Goal: Task Accomplishment & Management: Use online tool/utility

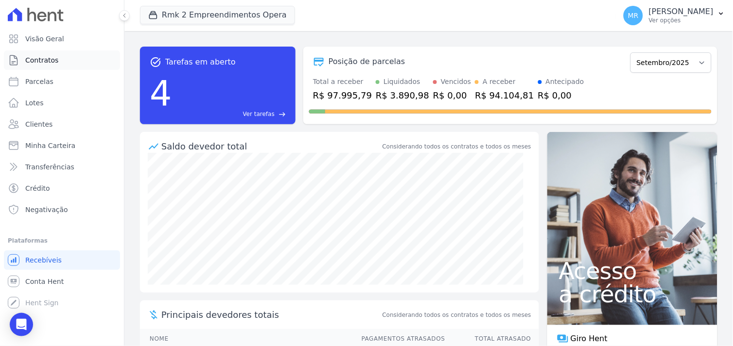
drag, startPoint x: 44, startPoint y: 62, endPoint x: 173, endPoint y: 70, distance: 129.5
click at [44, 63] on span "Contratos" at bounding box center [41, 60] width 33 height 10
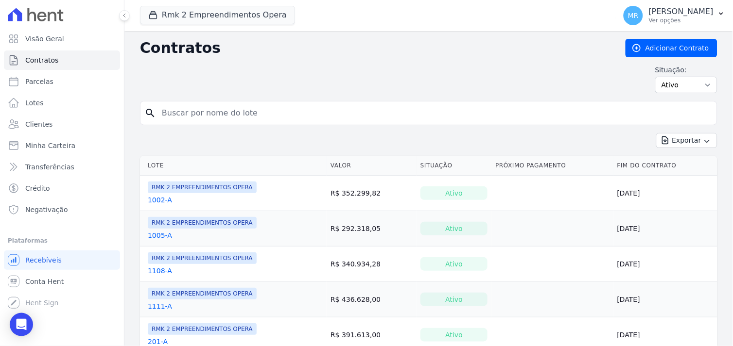
click at [188, 115] on input "search" at bounding box center [434, 113] width 557 height 19
type input "208"
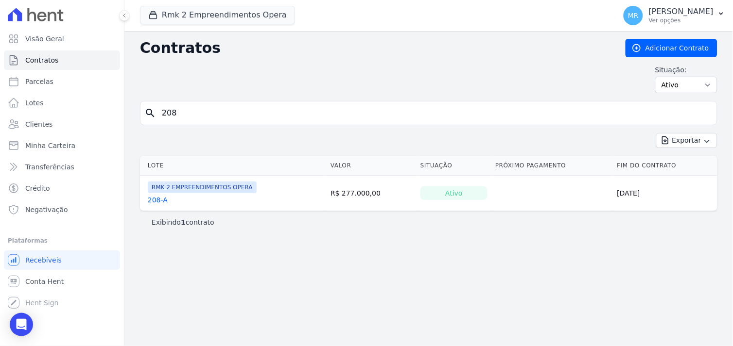
click at [153, 200] on link "208-A" at bounding box center [158, 200] width 20 height 10
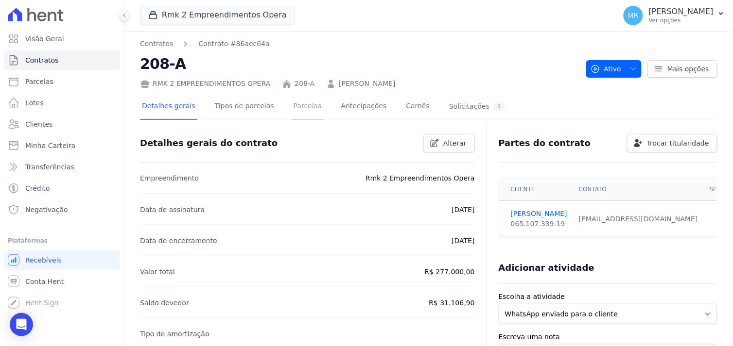
click at [301, 107] on link "Parcelas" at bounding box center [308, 107] width 32 height 26
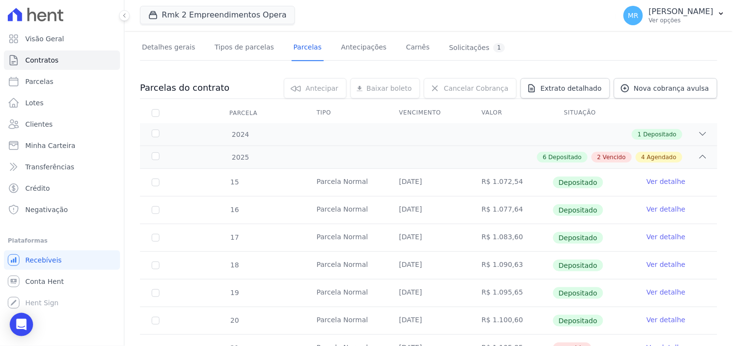
scroll to position [162, 0]
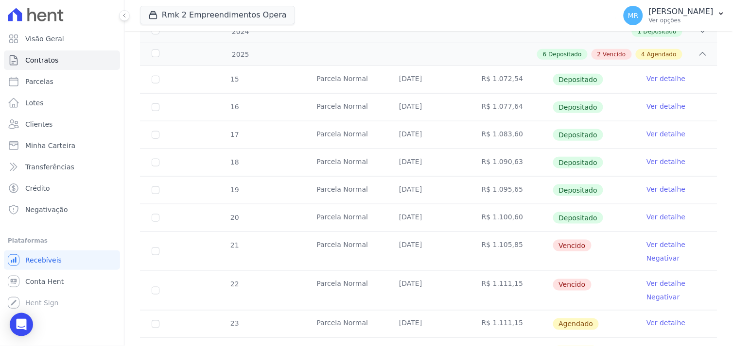
click at [648, 220] on link "Ver detalhe" at bounding box center [665, 217] width 39 height 10
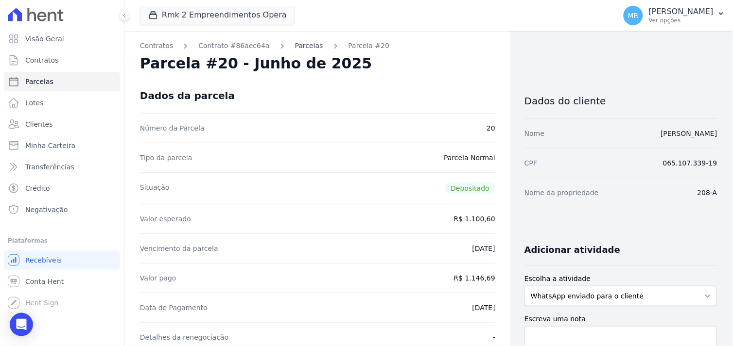
click at [295, 44] on link "Parcelas" at bounding box center [309, 46] width 28 height 10
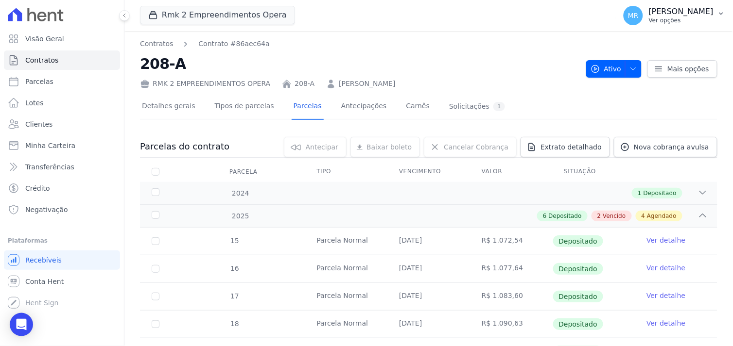
click at [683, 14] on p "[PERSON_NAME]" at bounding box center [681, 12] width 65 height 10
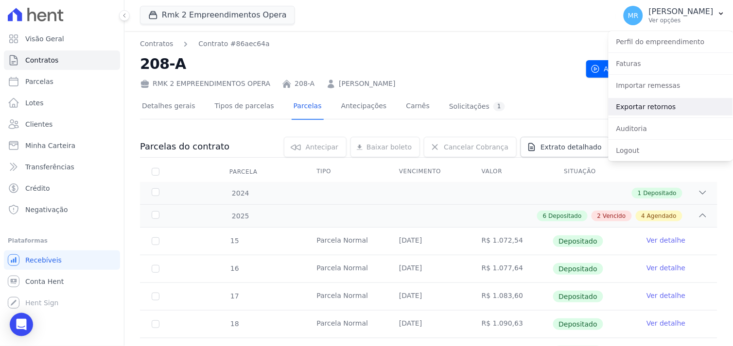
click at [633, 104] on link "Exportar retornos" at bounding box center [670, 106] width 124 height 17
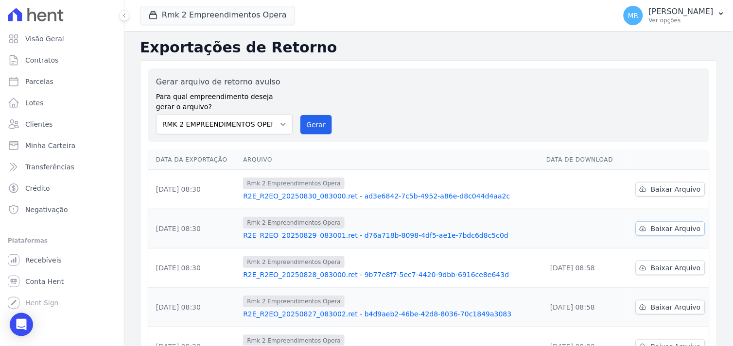
click at [662, 229] on span "Baixar Arquivo" at bounding box center [676, 229] width 50 height 10
click at [689, 191] on span "Baixar Arquivo" at bounding box center [676, 190] width 50 height 10
click at [177, 16] on button "Rmk 2 Empreendimentos Opera" at bounding box center [217, 15] width 155 height 18
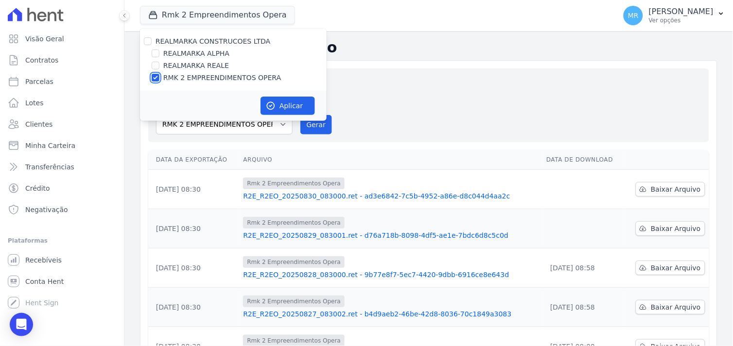
click at [153, 78] on input "RMK 2 EMPREENDIMENTOS OPERA" at bounding box center [156, 78] width 8 height 8
checkbox input "false"
click at [152, 64] on input "REALMARKA REALE" at bounding box center [156, 66] width 8 height 8
checkbox input "true"
click at [294, 107] on button "Aplicar" at bounding box center [287, 106] width 54 height 18
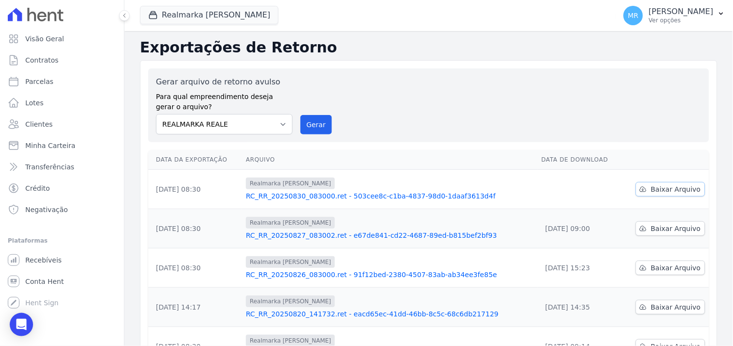
click at [668, 194] on span "Baixar Arquivo" at bounding box center [676, 190] width 50 height 10
click at [155, 16] on icon "button" at bounding box center [153, 15] width 10 height 10
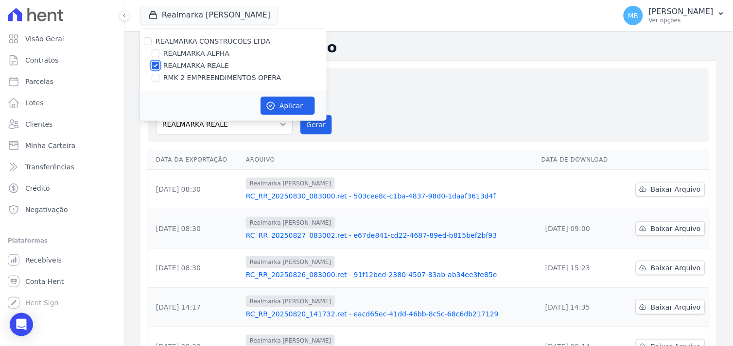
click at [154, 64] on input "REALMARKA REALE" at bounding box center [156, 66] width 8 height 8
checkbox input "false"
click at [156, 54] on input "REALMARKA ALPHA" at bounding box center [156, 54] width 8 height 8
checkbox input "true"
click at [280, 105] on button "Aplicar" at bounding box center [287, 106] width 54 height 18
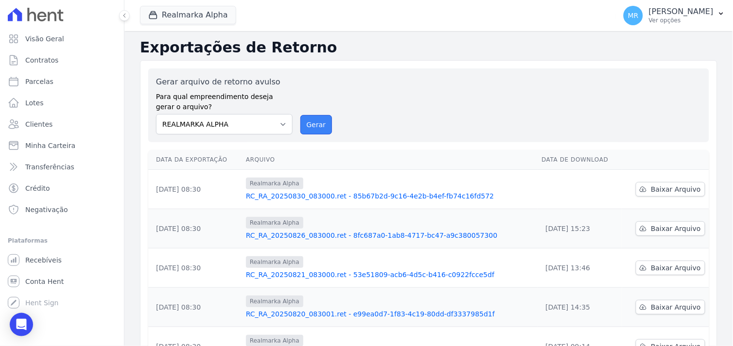
click at [317, 125] on button "Gerar" at bounding box center [316, 124] width 32 height 19
click at [662, 190] on span "Baixar Arquivo" at bounding box center [676, 190] width 50 height 10
click at [414, 108] on div "Gerar arquivo de retorno avulso Para qual empreendimento deseja gerar o arquivo…" at bounding box center [428, 105] width 545 height 58
click at [279, 122] on select "REALMARKA ALPHA REALMARKA REALE RMK 2 EMPREENDIMENTOS OPERA" at bounding box center [224, 124] width 137 height 20
select select "16462f68-d5f3-4053-9b2f-c9981f2a4aae"
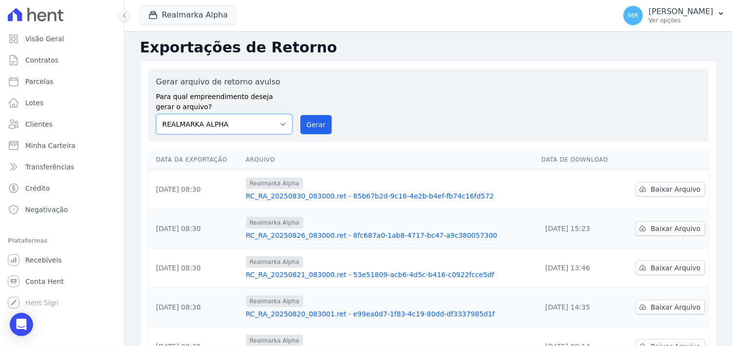
click at [156, 114] on select "REALMARKA ALPHA REALMARKA REALE RMK 2 EMPREENDIMENTOS OPERA" at bounding box center [224, 124] width 137 height 20
click at [306, 128] on button "Gerar" at bounding box center [316, 124] width 32 height 19
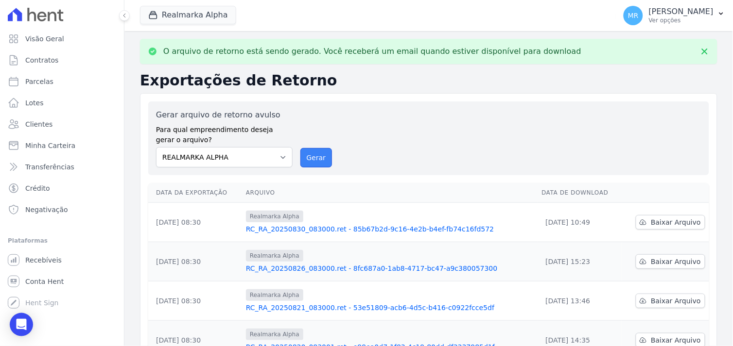
click at [312, 158] on button "Gerar" at bounding box center [316, 157] width 32 height 19
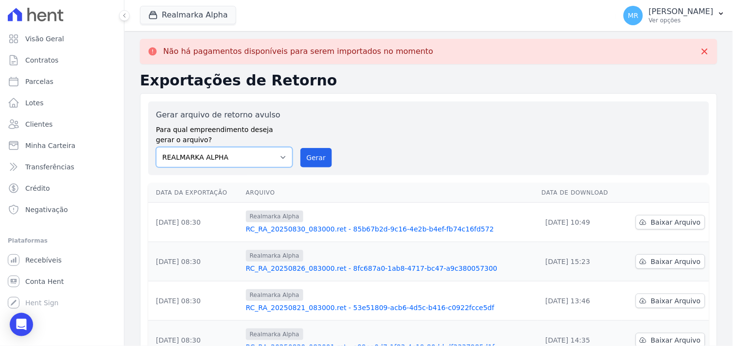
click at [277, 155] on select "REALMARKA ALPHA REALMARKA REALE RMK 2 EMPREENDIMENTOS OPERA" at bounding box center [224, 157] width 137 height 20
select select "16462f68-d5f3-4053-9b2f-c9981f2a4aae"
click at [156, 147] on select "REALMARKA ALPHA REALMARKA REALE RMK 2 EMPREENDIMENTOS OPERA" at bounding box center [224, 157] width 137 height 20
drag, startPoint x: 299, startPoint y: 161, endPoint x: 406, endPoint y: 88, distance: 129.1
click at [309, 162] on button "Gerar" at bounding box center [316, 157] width 32 height 19
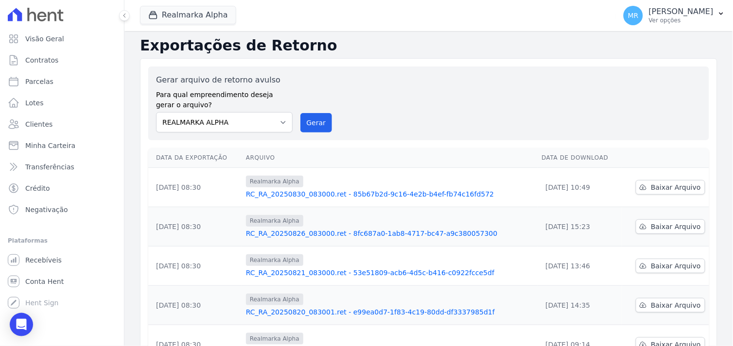
scroll to position [54, 0]
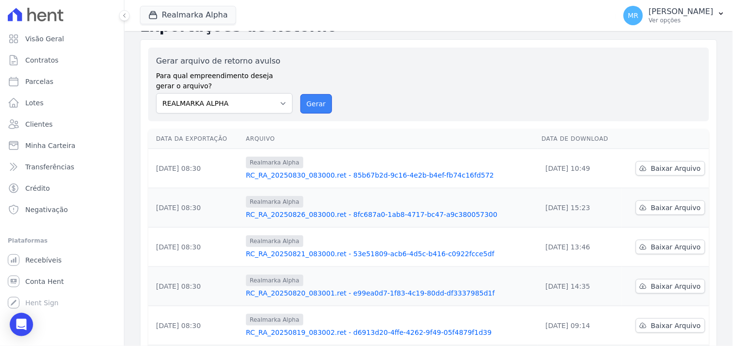
click at [322, 100] on button "Gerar" at bounding box center [316, 103] width 32 height 19
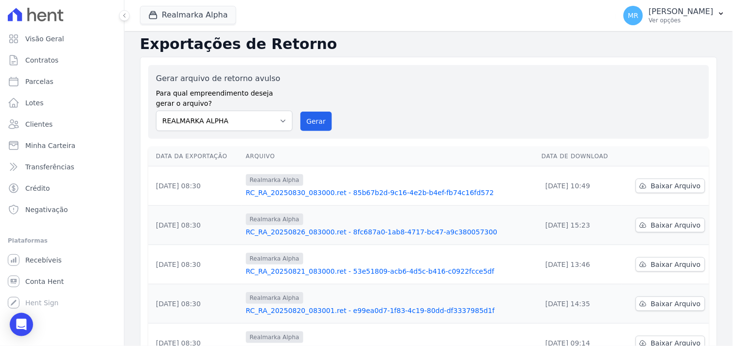
scroll to position [0, 0]
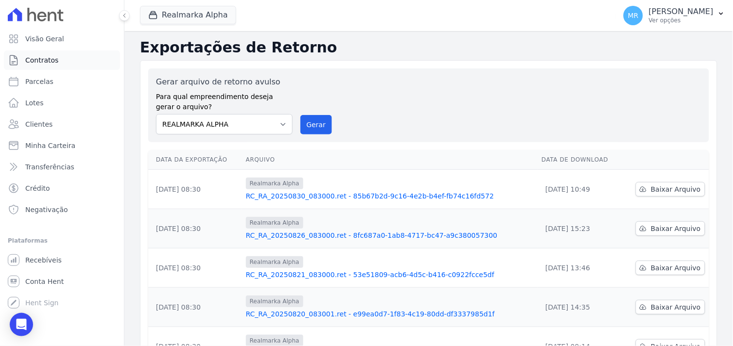
click at [45, 64] on span "Contratos" at bounding box center [41, 60] width 33 height 10
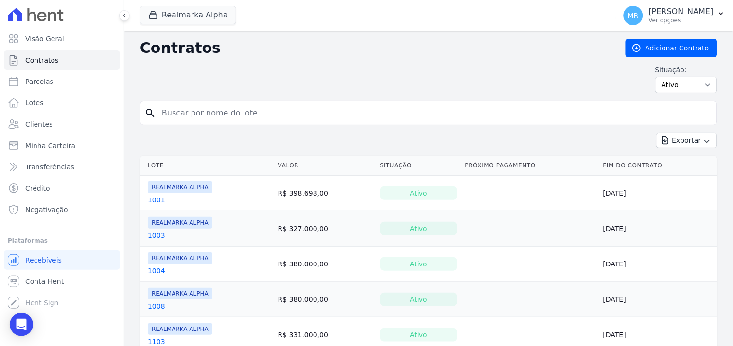
click at [175, 112] on input "search" at bounding box center [434, 113] width 557 height 19
type input "203"
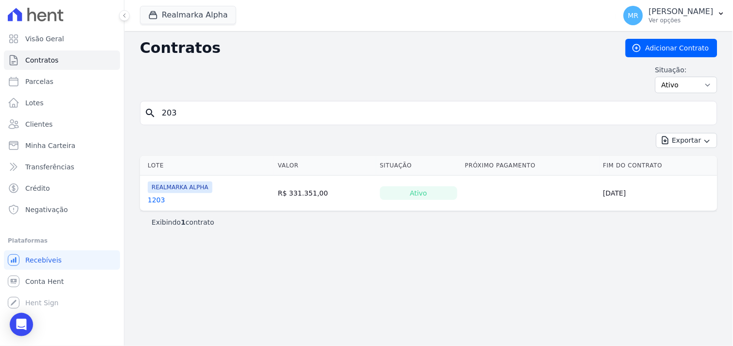
click at [212, 110] on input "203" at bounding box center [434, 113] width 557 height 19
click at [55, 144] on span "Minha Carteira" at bounding box center [50, 146] width 50 height 10
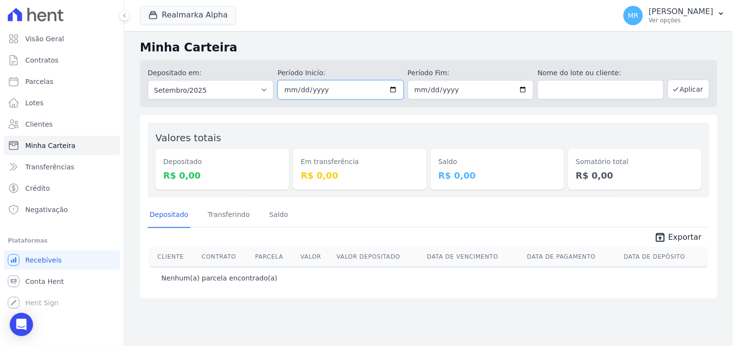
drag, startPoint x: 394, startPoint y: 88, endPoint x: 389, endPoint y: 91, distance: 5.3
click at [394, 88] on input "[DATE]" at bounding box center [340, 89] width 126 height 19
click at [522, 88] on input "2025-09-30" at bounding box center [471, 89] width 126 height 19
click at [520, 89] on input "2025-09-30" at bounding box center [471, 89] width 126 height 19
click at [391, 91] on input "2025-09-25" at bounding box center [340, 89] width 126 height 19
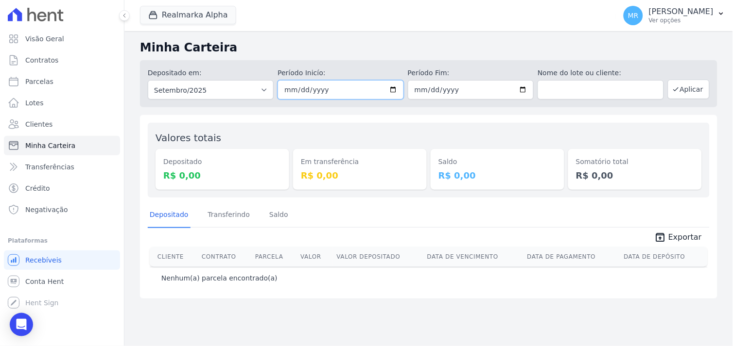
type input "2025-08-29"
click at [523, 90] on input "2025-09-30" at bounding box center [471, 89] width 126 height 19
type input "[DATE]"
click at [695, 88] on button "Aplicar" at bounding box center [689, 89] width 42 height 19
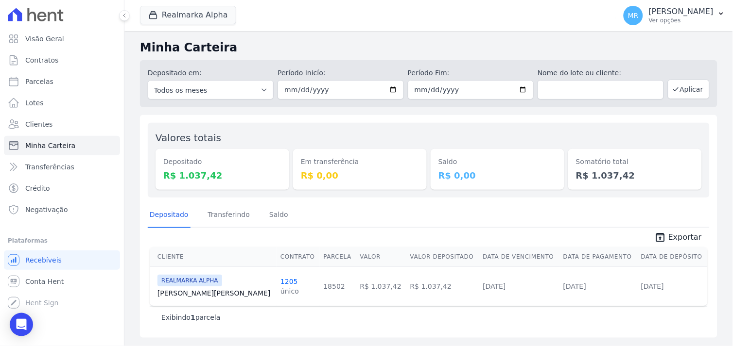
drag, startPoint x: 161, startPoint y: 281, endPoint x: 678, endPoint y: 289, distance: 516.6
click at [678, 289] on tr "REALMARKA ALPHA Josias Ferreira 1205 único 18502 R$ 1.037,42 R$ 1.037,42 30/08/…" at bounding box center [429, 286] width 558 height 39
click at [33, 81] on span "Parcelas" at bounding box center [39, 82] width 28 height 10
select select
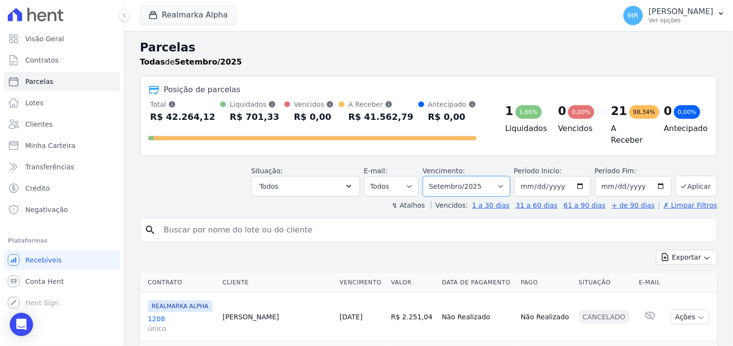
click at [506, 181] on select "Filtrar por período ──────── Todos os meses Janeiro/2025 Fevereiro/2025 Março/2…" at bounding box center [466, 186] width 87 height 20
select select "08/2025"
click at [429, 176] on select "Filtrar por período ──────── Todos os meses Janeiro/2025 Fevereiro/2025 Março/2…" at bounding box center [466, 186] width 87 height 20
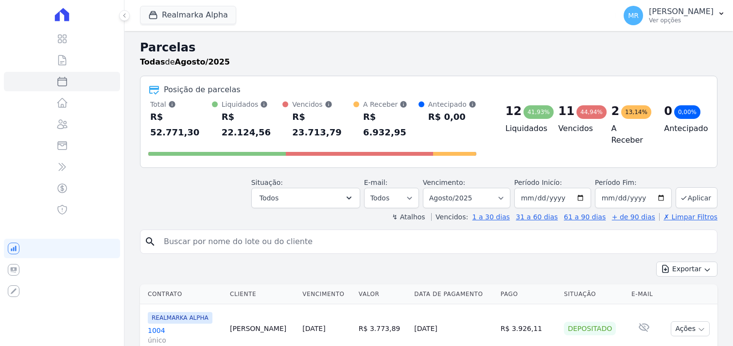
select select
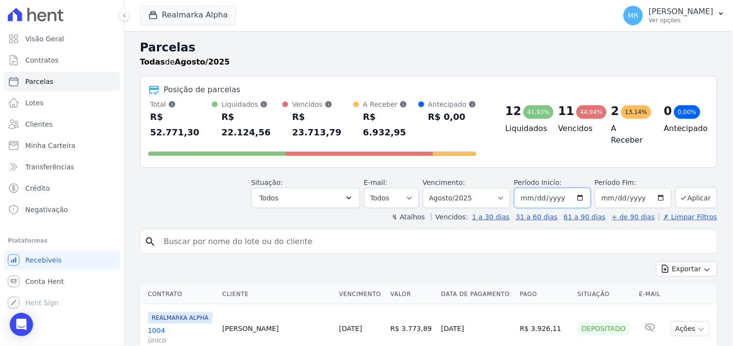
click at [577, 188] on input "2025-08-01" at bounding box center [552, 198] width 77 height 20
type input "[DATE]"
click at [654, 188] on input "2025-08-31" at bounding box center [633, 198] width 77 height 20
type input "[DATE]"
click at [675, 188] on button "Aplicar" at bounding box center [696, 198] width 42 height 21
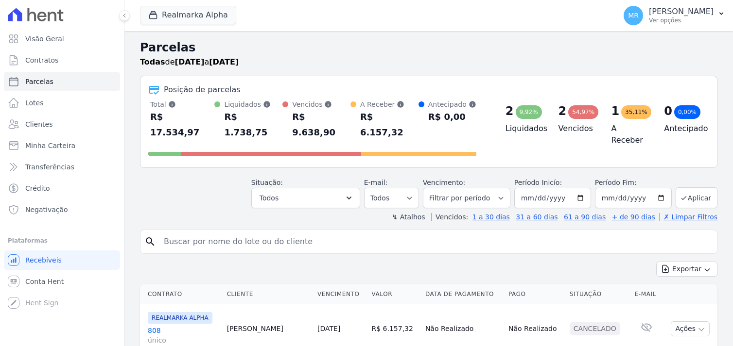
select select
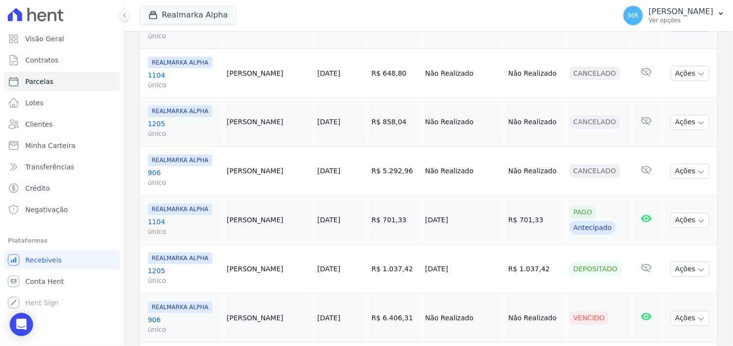
scroll to position [378, 0]
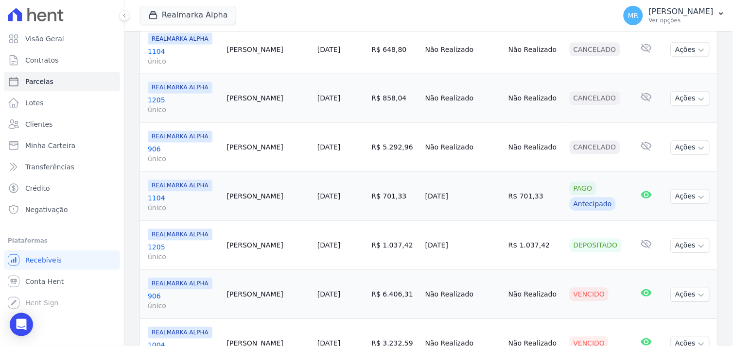
drag, startPoint x: 230, startPoint y: 232, endPoint x: 605, endPoint y: 235, distance: 375.1
click at [605, 235] on tr "REALMARKA ALPHA 1205 único [PERSON_NAME] [DATE] R$ 1.037,42 [DATE] R$ 1.037,42 …" at bounding box center [428, 246] width 577 height 49
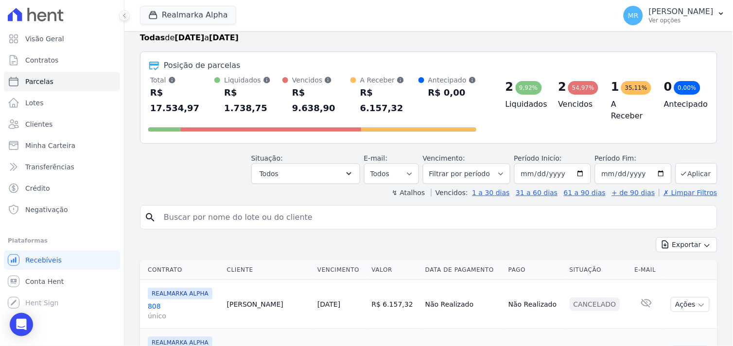
scroll to position [0, 0]
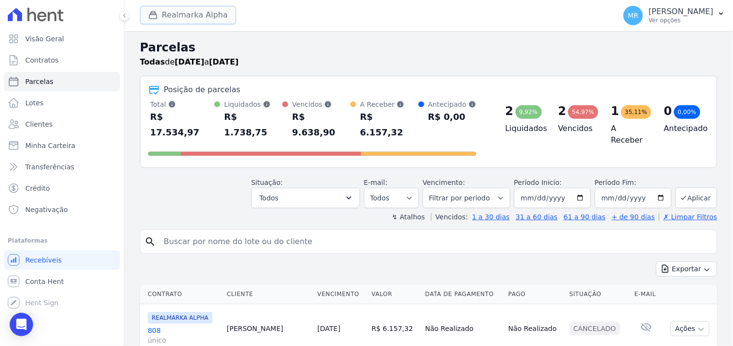
click at [187, 16] on button "Realmarka Alpha" at bounding box center [188, 15] width 96 height 18
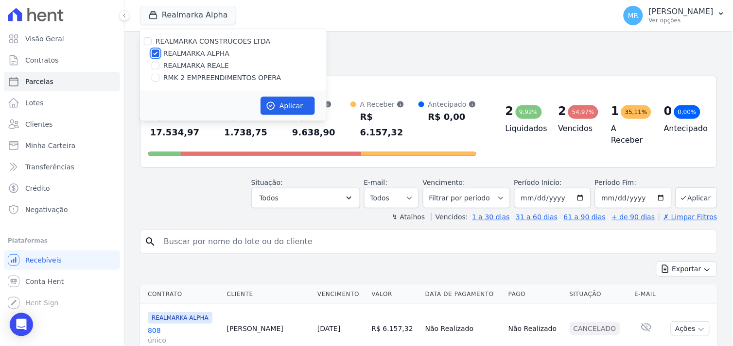
click at [155, 56] on input "REALMARKA ALPHA" at bounding box center [156, 54] width 8 height 8
checkbox input "false"
click at [153, 65] on input "REALMARKA REALE" at bounding box center [156, 66] width 8 height 8
checkbox input "true"
click at [285, 104] on button "Aplicar" at bounding box center [287, 106] width 54 height 18
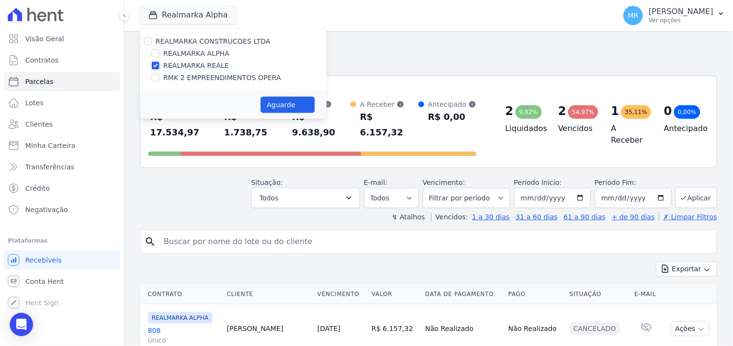
select select
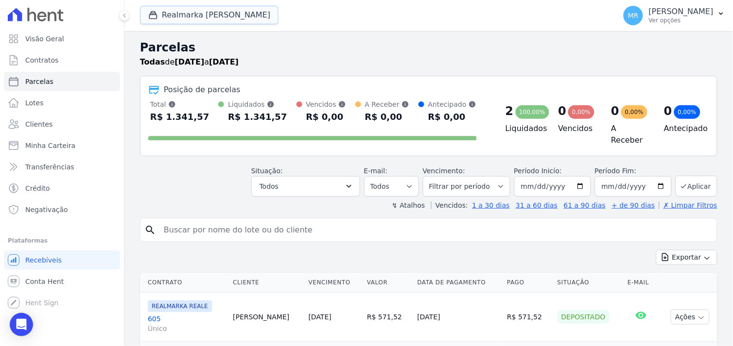
drag, startPoint x: 197, startPoint y: 17, endPoint x: 177, endPoint y: 36, distance: 27.2
click at [196, 17] on button "Realmarka Reale" at bounding box center [209, 15] width 138 height 18
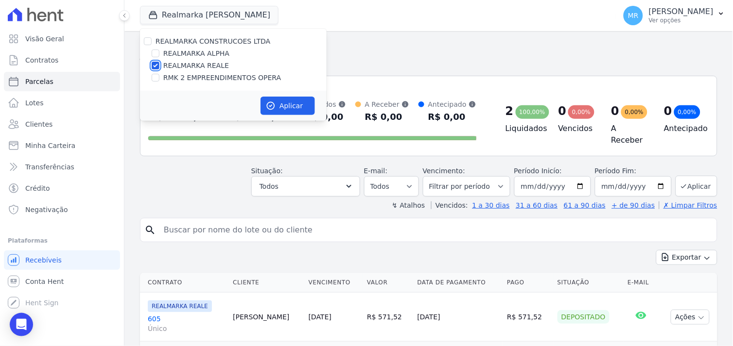
click at [156, 65] on input "REALMARKA REALE" at bounding box center [156, 66] width 8 height 8
checkbox input "false"
click at [151, 76] on div "RMK 2 EMPREENDIMENTOS OPERA" at bounding box center [233, 78] width 187 height 10
click at [154, 78] on input "RMK 2 EMPREENDIMENTOS OPERA" at bounding box center [156, 78] width 8 height 8
checkbox input "true"
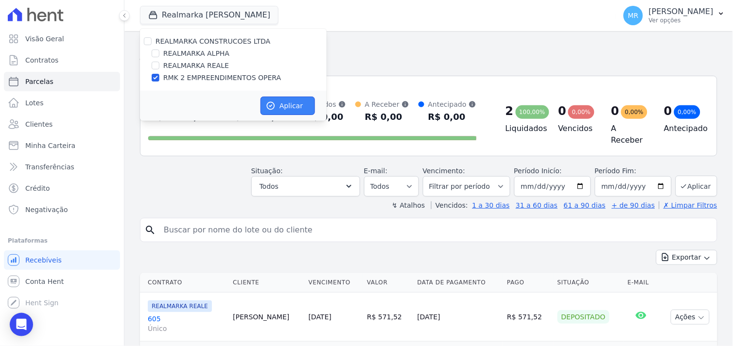
click at [287, 105] on button "Aplicar" at bounding box center [287, 106] width 54 height 18
select select
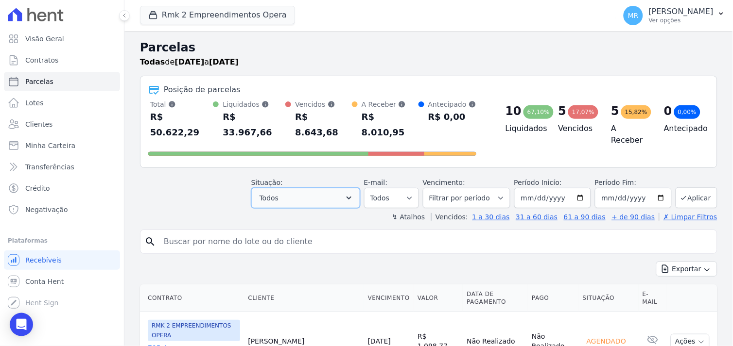
click at [354, 193] on icon "button" at bounding box center [349, 198] width 10 height 10
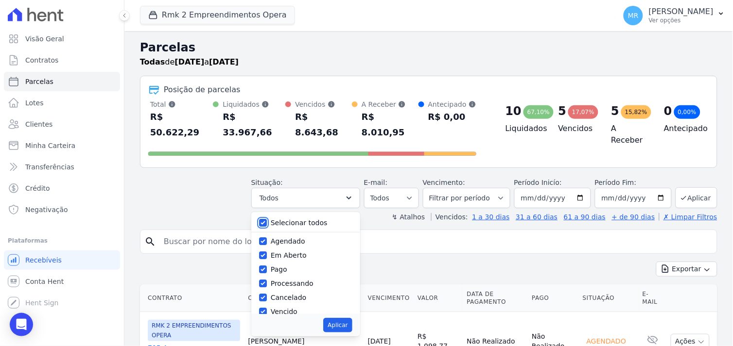
click at [267, 219] on input "Selecionar todos" at bounding box center [263, 223] width 8 height 8
checkbox input "false"
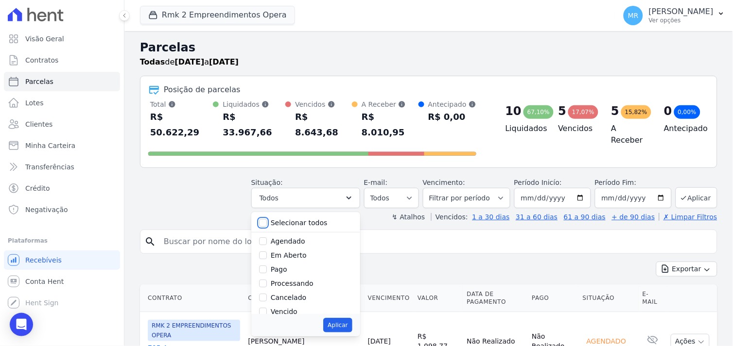
checkbox input "false"
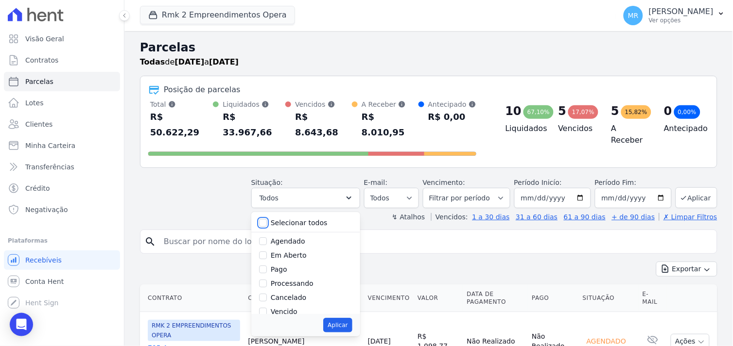
checkbox input "false"
click at [267, 266] on input "Pago" at bounding box center [263, 270] width 8 height 8
checkbox input "true"
click at [267, 280] on input "Processando" at bounding box center [263, 284] width 8 height 8
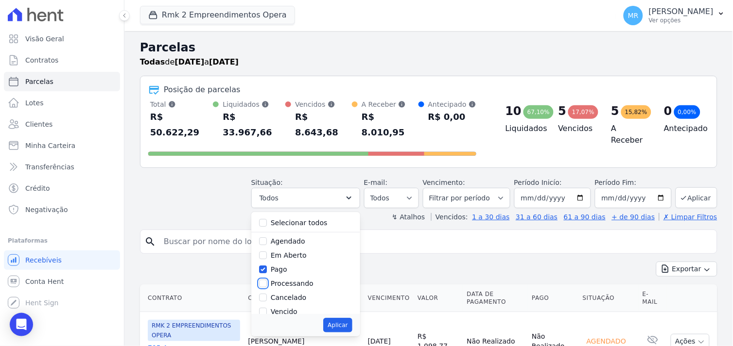
checkbox input "true"
click at [267, 268] on input "Transferindo" at bounding box center [263, 272] width 8 height 8
checkbox input "true"
click at [267, 282] on input "Depositado" at bounding box center [263, 286] width 8 height 8
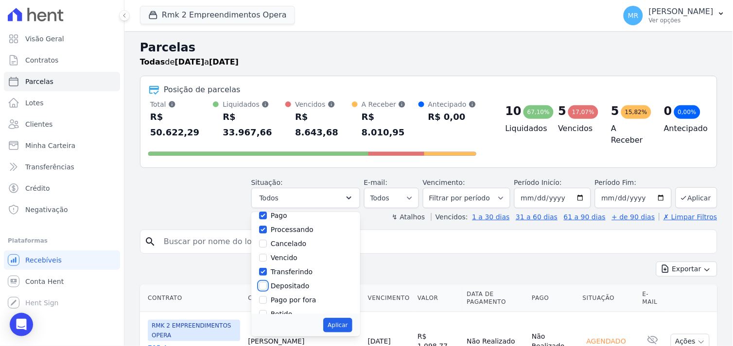
checkbox input "true"
click at [267, 296] on input "Pago por fora" at bounding box center [263, 300] width 8 height 8
checkbox input "true"
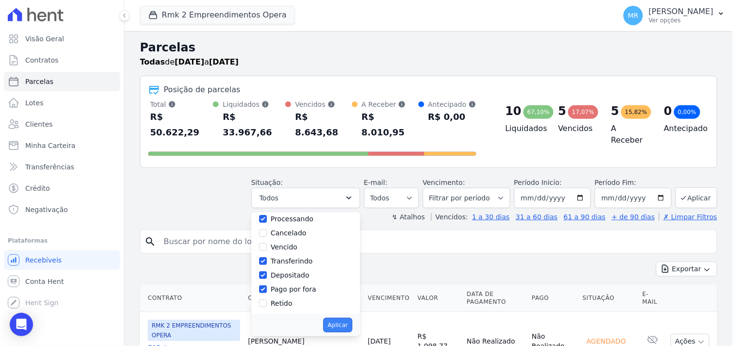
click at [338, 318] on button "Aplicar" at bounding box center [337, 325] width 29 height 15
select select "paid"
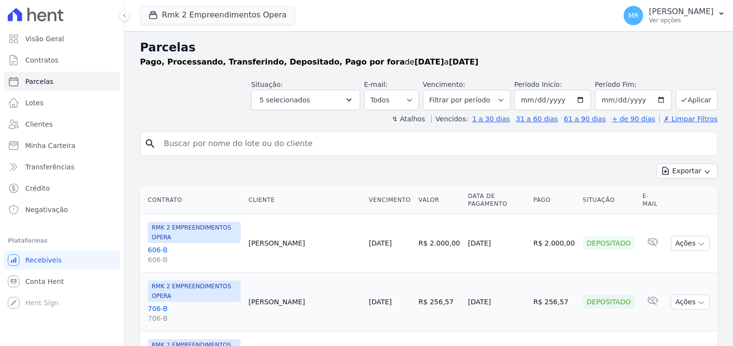
select select
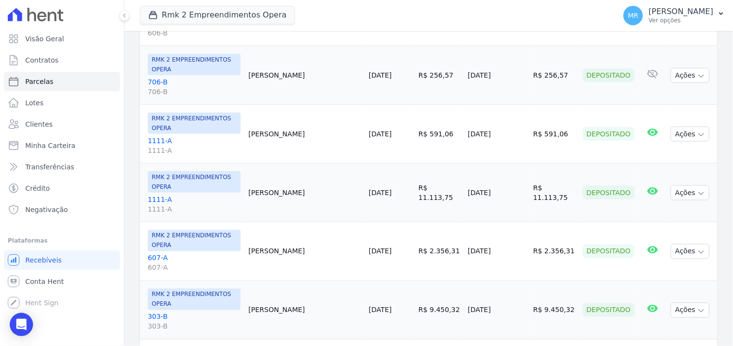
scroll to position [57, 0]
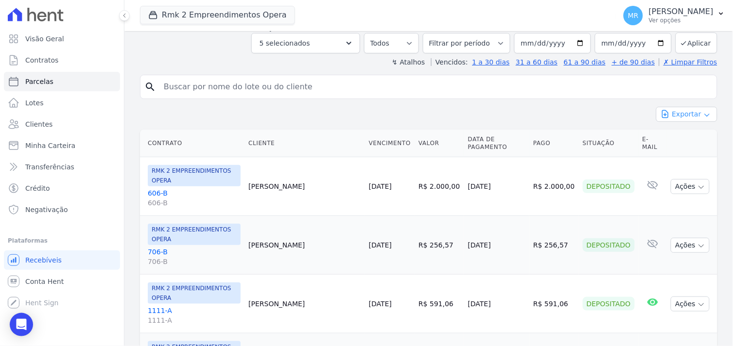
click at [703, 118] on icon "button" at bounding box center [707, 115] width 8 height 8
click at [668, 155] on span "Exportar CSV" at bounding box center [686, 154] width 52 height 10
click at [140, 51] on div "Situação: Agendado Em Aberto Pago Processando Cancelado Vencido Transferindo De…" at bounding box center [428, 36] width 577 height 35
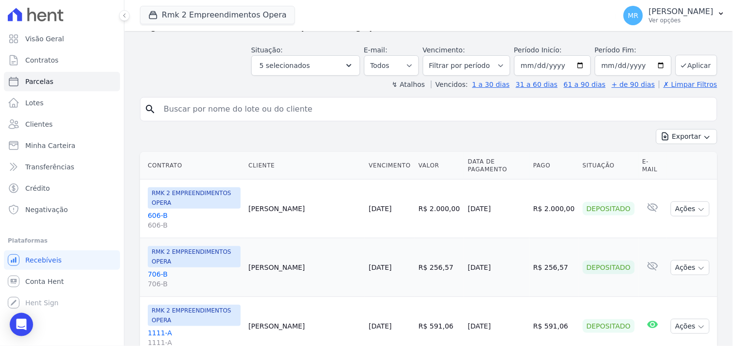
scroll to position [54, 0]
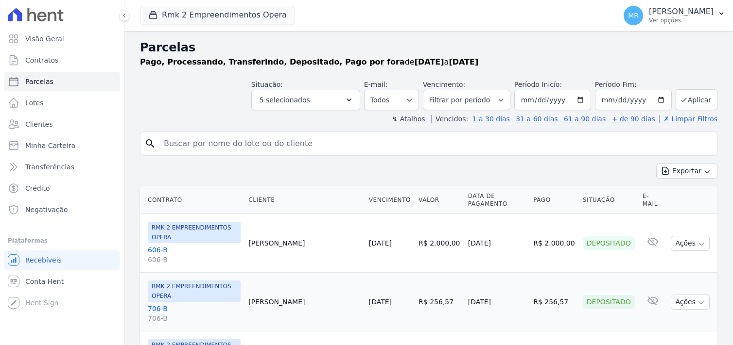
select select
click at [703, 170] on icon "button" at bounding box center [707, 172] width 8 height 8
click at [686, 193] on span "Exportar PDF" at bounding box center [685, 195] width 51 height 10
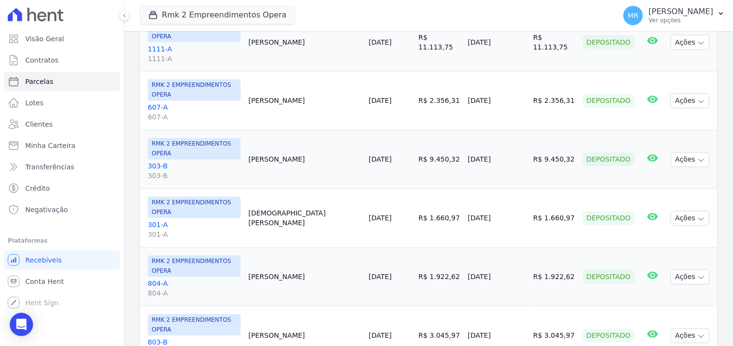
scroll to position [381, 0]
